Goal: Check status

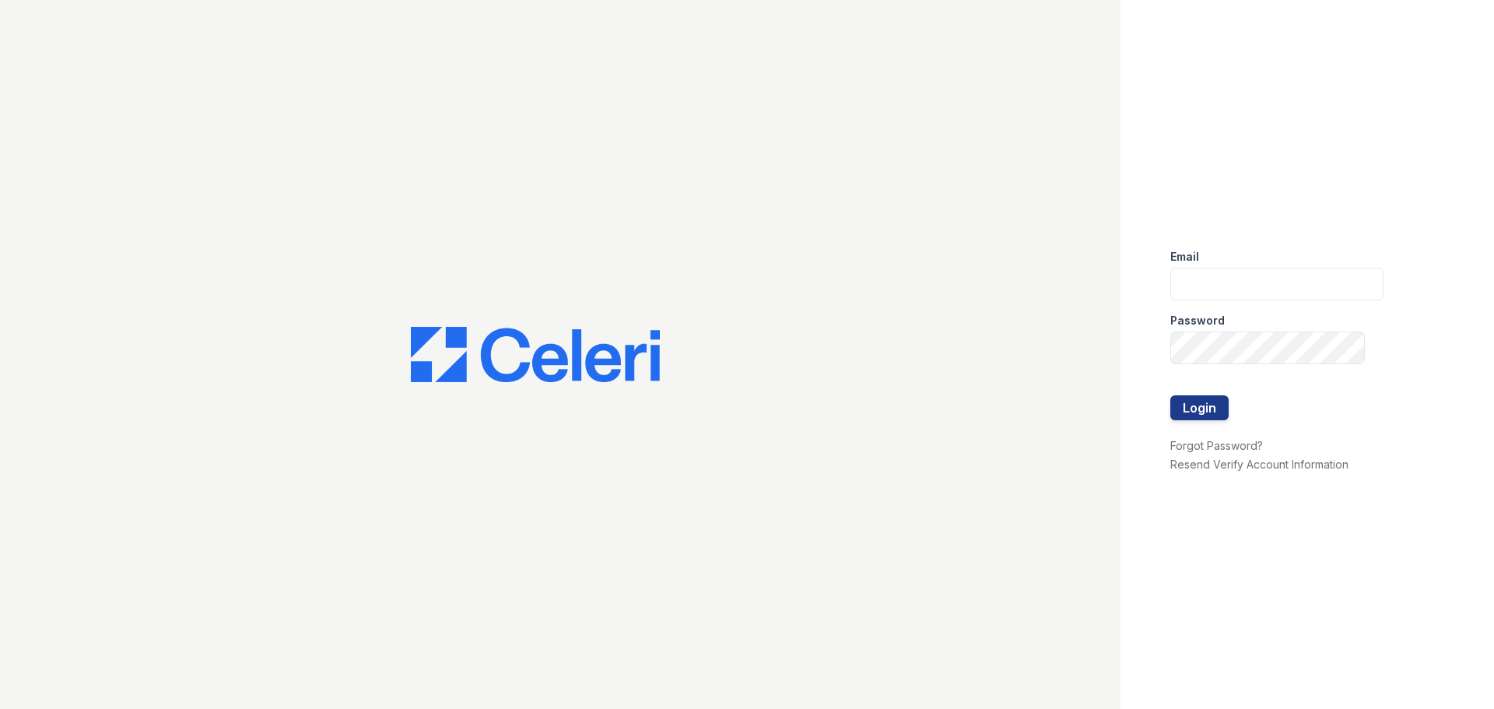
type input "jtucker@thewoodruffway.com"
click at [1203, 412] on button "Login" at bounding box center [1199, 407] width 58 height 25
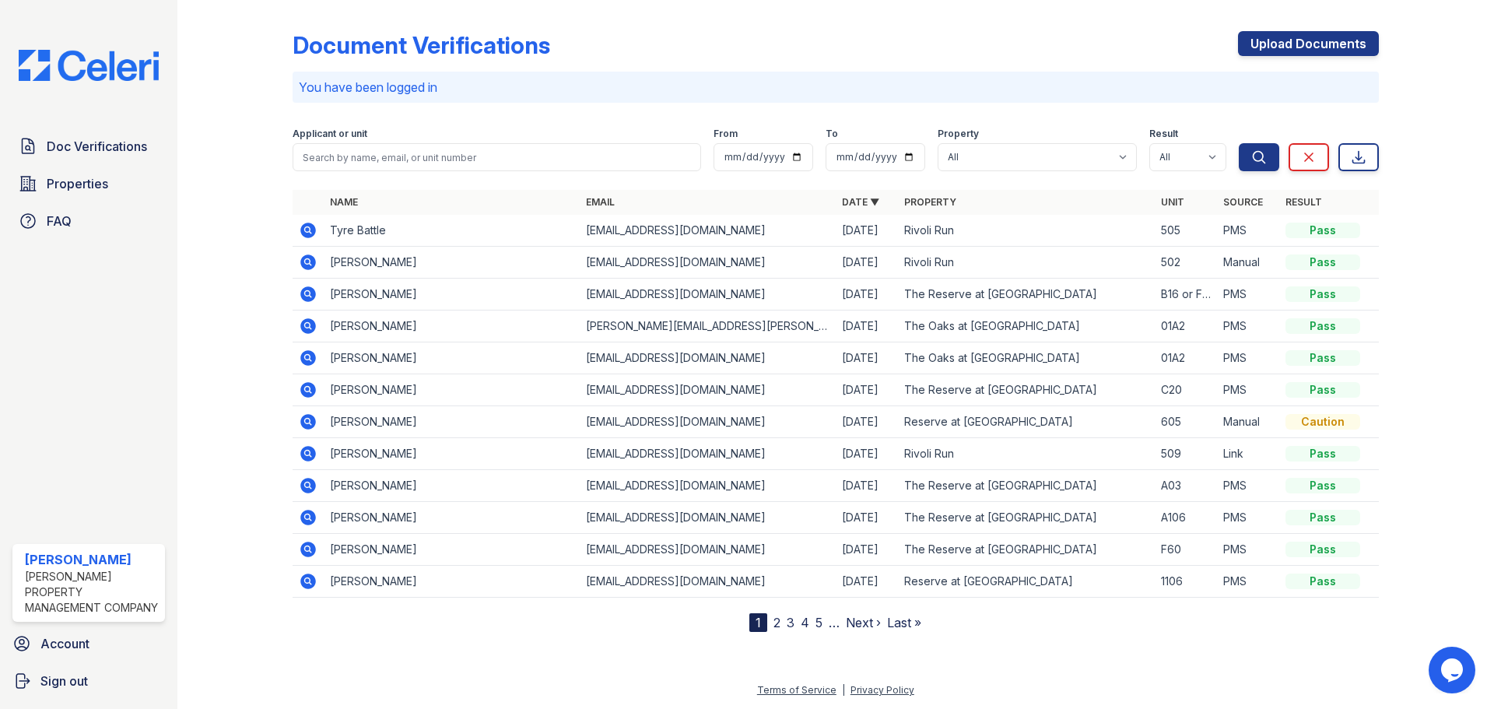
click at [310, 257] on icon at bounding box center [308, 262] width 16 height 16
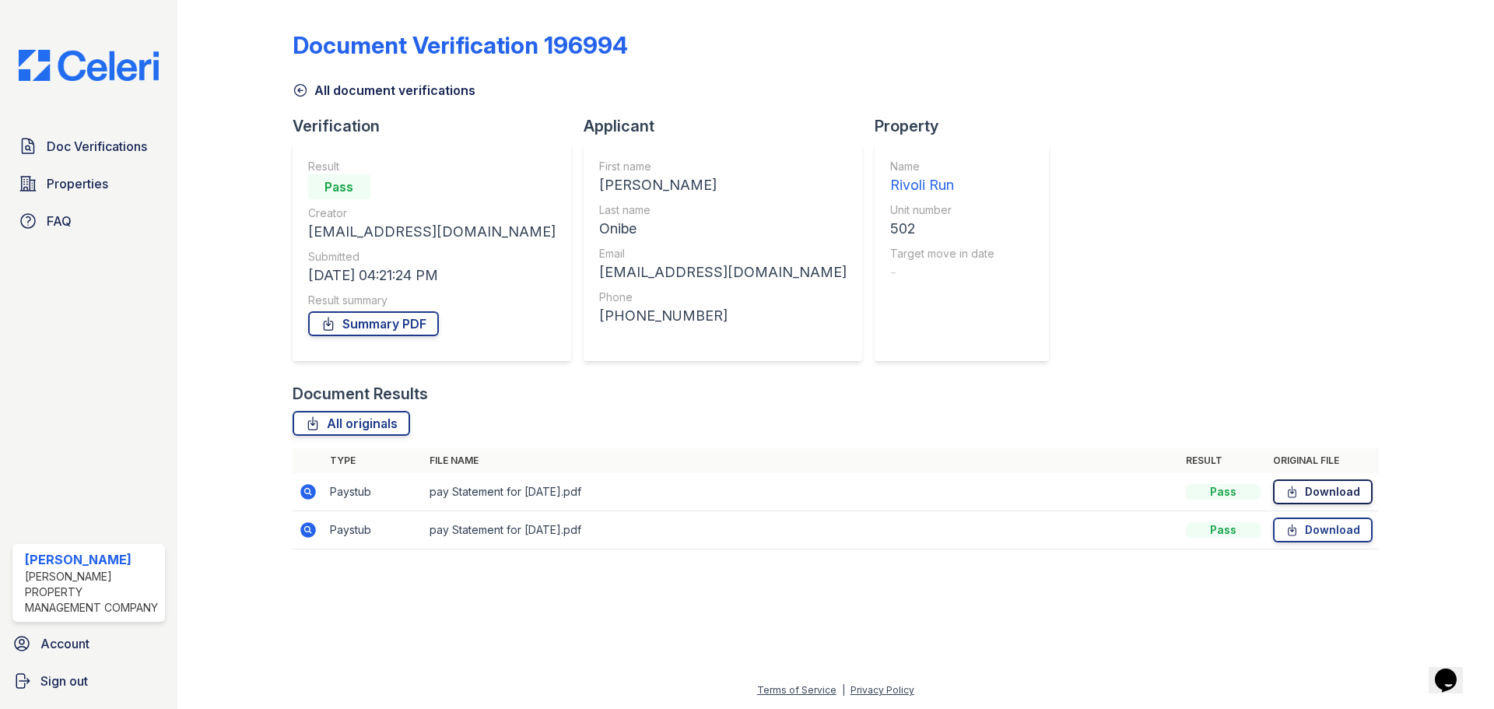
click at [1286, 492] on icon at bounding box center [1291, 492] width 13 height 16
